Goal: Navigation & Orientation: Find specific page/section

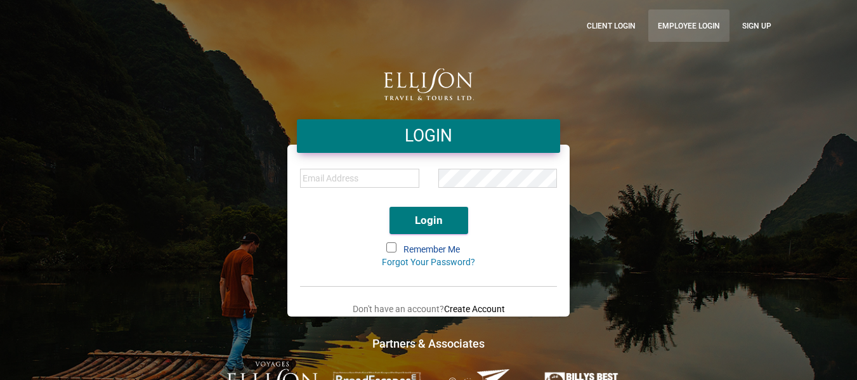
click at [684, 25] on link "Employee Login" at bounding box center [688, 26] width 81 height 32
